Goal: Use online tool/utility: Utilize a website feature to perform a specific function

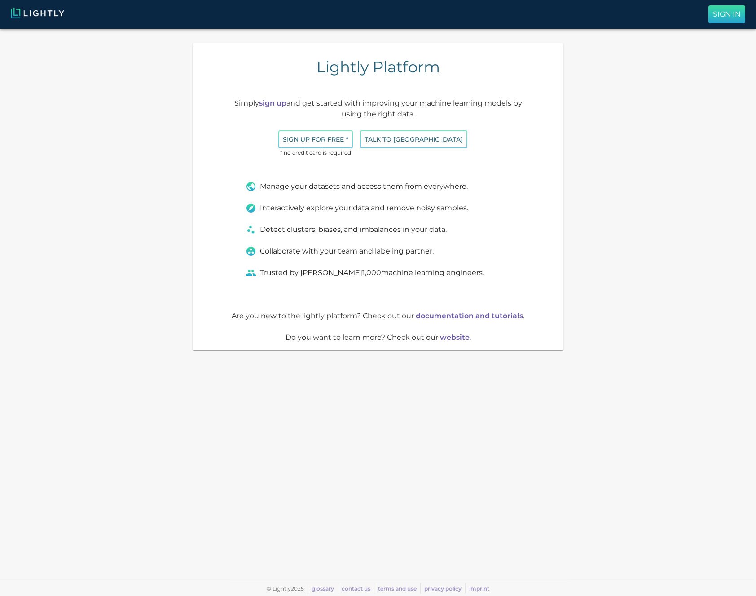
click at [717, 13] on p "Sign In" at bounding box center [727, 14] width 28 height 11
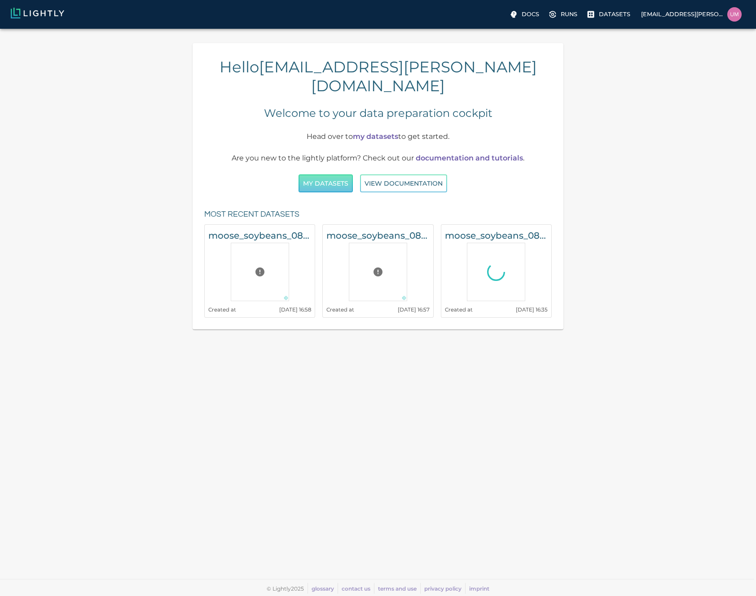
click at [332, 174] on button "My Datasets" at bounding box center [326, 183] width 54 height 18
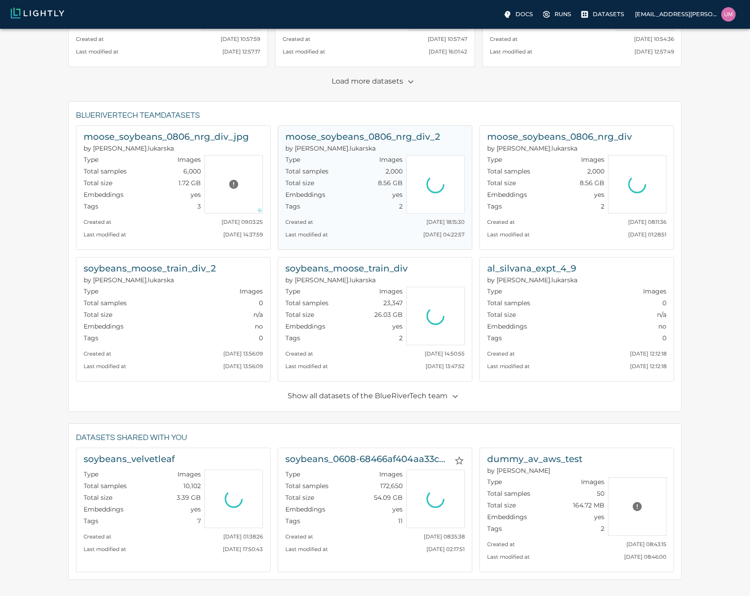
scroll to position [273, 0]
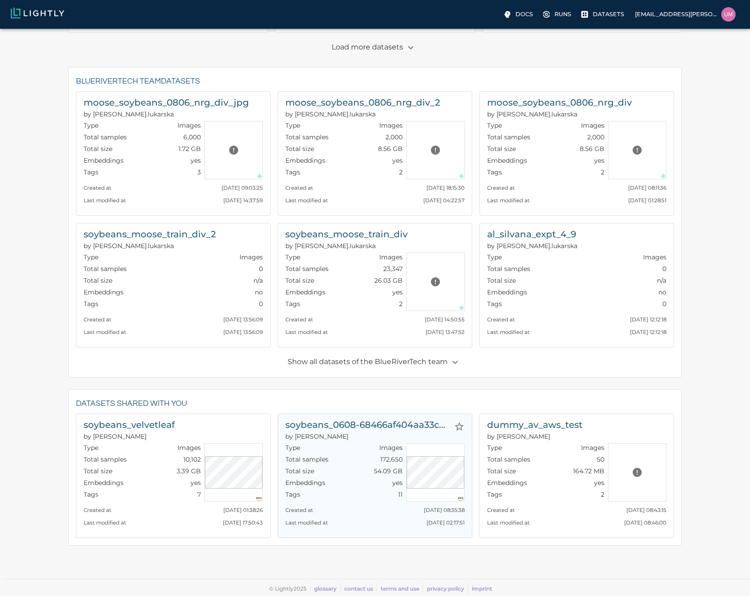
click at [360, 426] on h6 "soybeans_0608-68466af404aa33cae55f6201_nrg_jpg" at bounding box center [367, 424] width 165 height 14
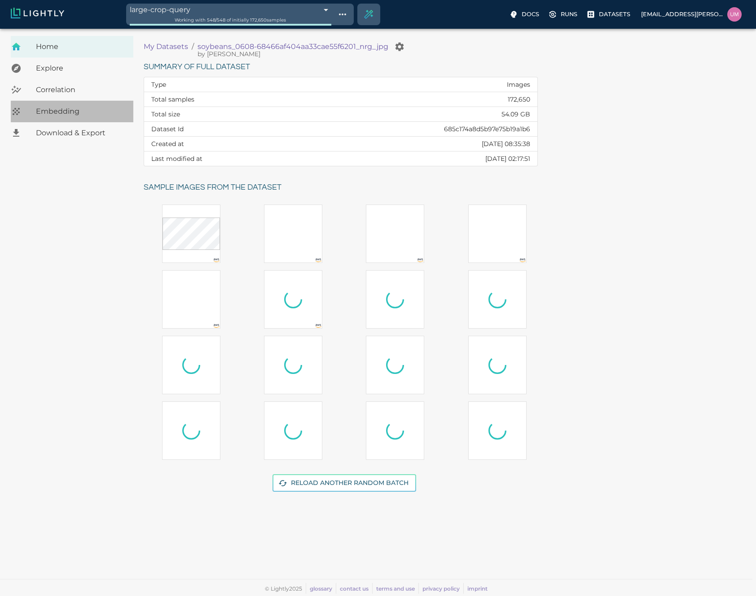
click at [61, 108] on span "Embedding" at bounding box center [81, 111] width 90 height 11
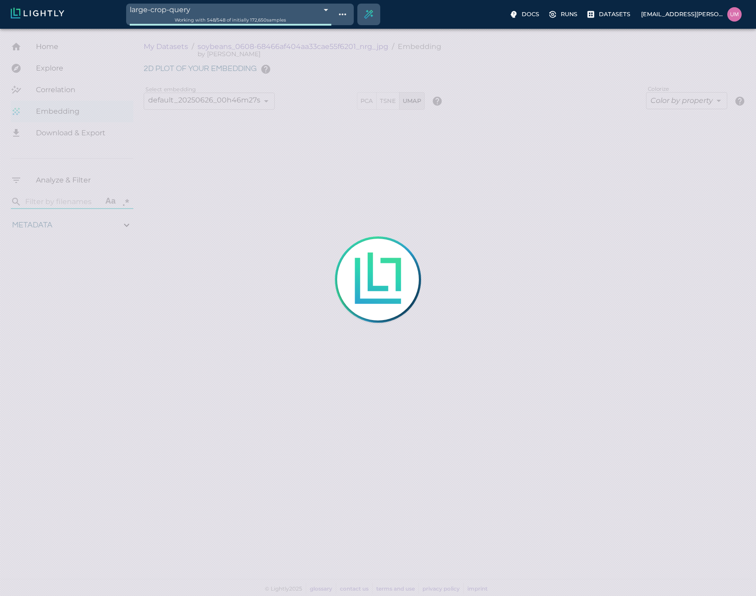
type input "1.01926637632285"
type input "13.4052663763228"
type input "4.98332834243774"
type input "90.2033283424377"
type input "1.01926637632285"
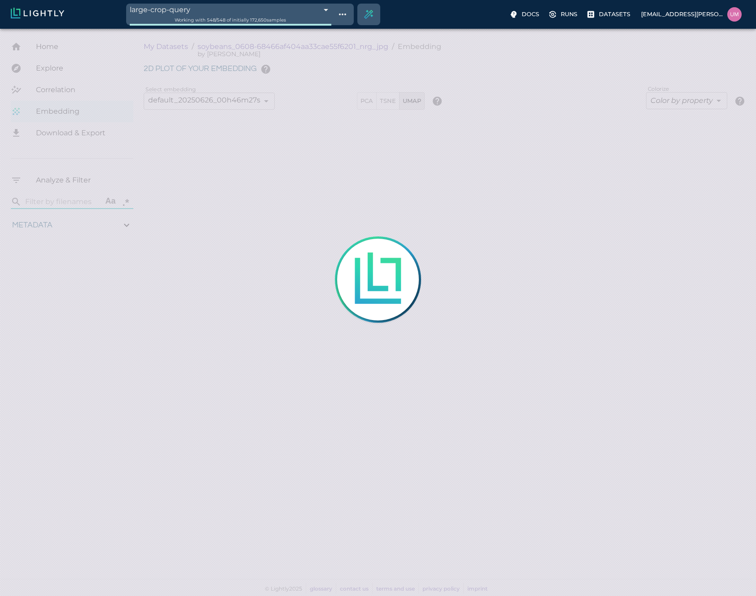
type input "13.4052663763228"
type input "4.98332834243774"
type input "90.2033283424377"
type input "1.01926637632285"
type input "13.4052663763228"
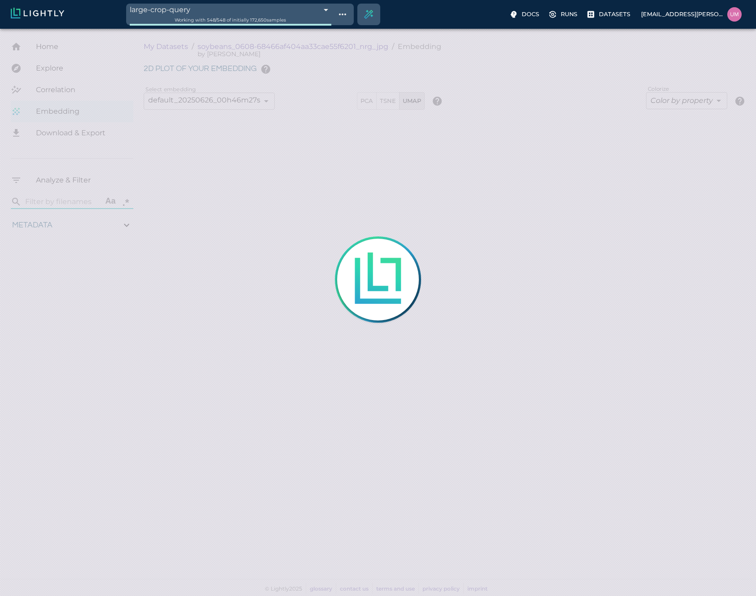
type input "4.98332834243774"
type input "90.2033283424377"
type input "1.01926637632285"
type input "13.4052663763228"
type input "4.98332834243774"
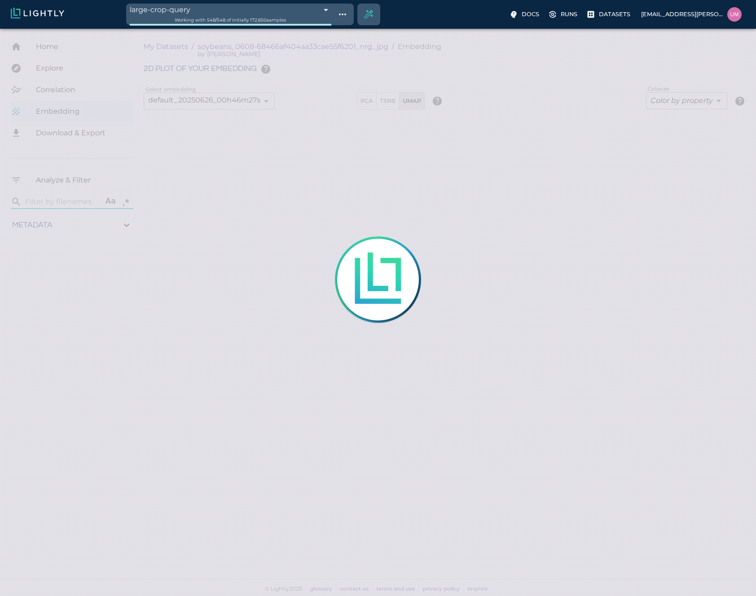
type input "90.2033283424377"
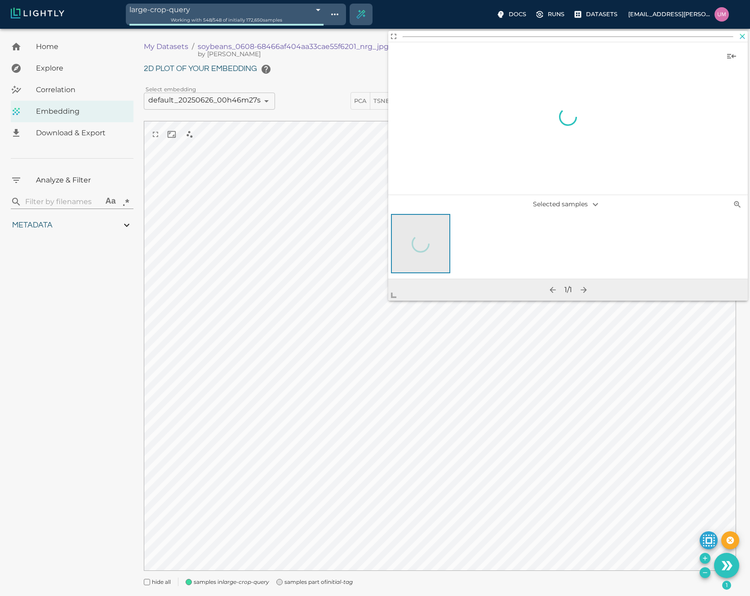
click at [739, 35] on icon "button" at bounding box center [742, 36] width 9 height 9
